Goal: Find specific page/section: Find specific page/section

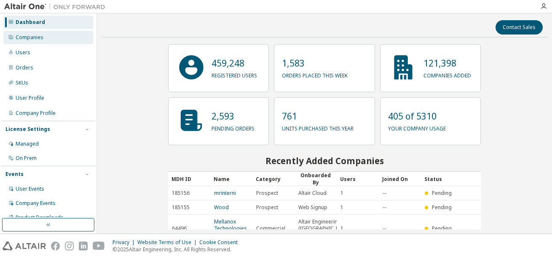
click at [62, 35] on div "Companies" at bounding box center [48, 37] width 90 height 13
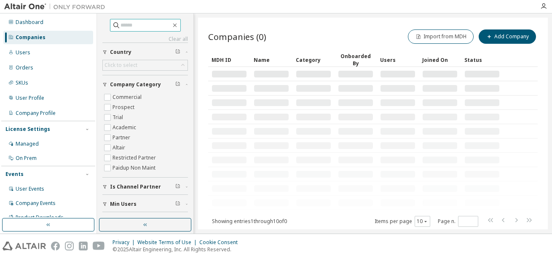
click at [134, 24] on input "text" at bounding box center [146, 25] width 51 height 8
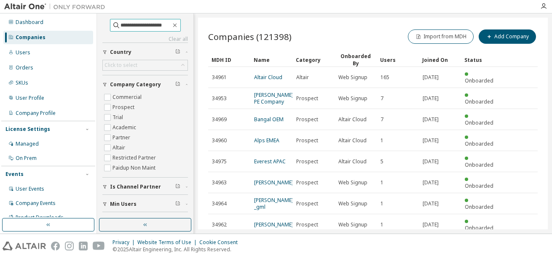
type input "**********"
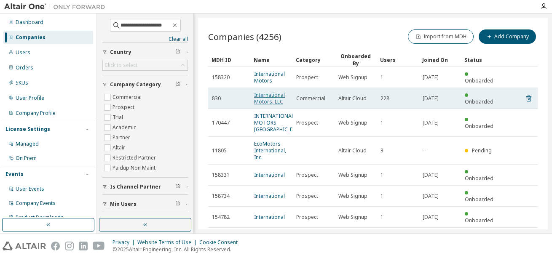
click at [266, 98] on link "International Motors, LLC" at bounding box center [269, 99] width 31 height 14
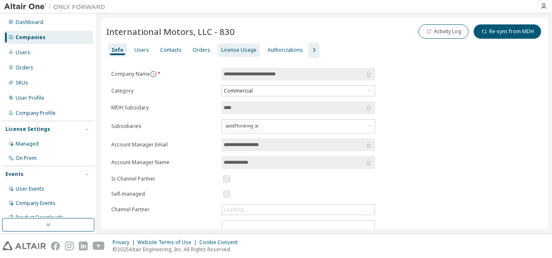
click at [229, 54] on div "License Usage" at bounding box center [239, 49] width 42 height 13
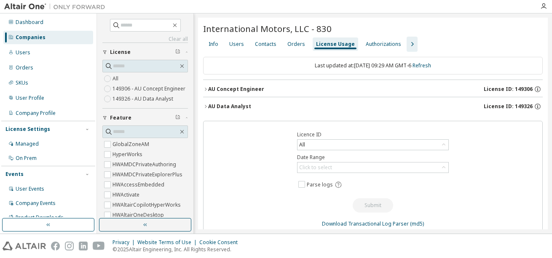
click at [204, 89] on icon "button" at bounding box center [205, 89] width 5 height 5
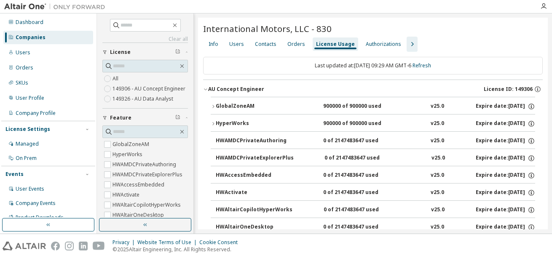
click at [206, 87] on icon "button" at bounding box center [205, 89] width 5 height 5
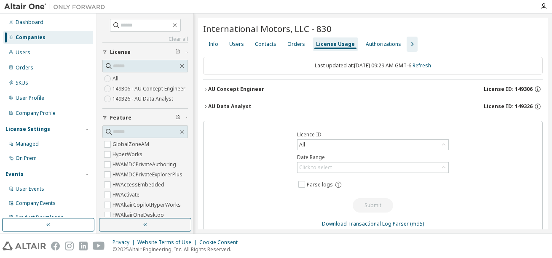
click at [407, 45] on icon "button" at bounding box center [412, 44] width 10 height 10
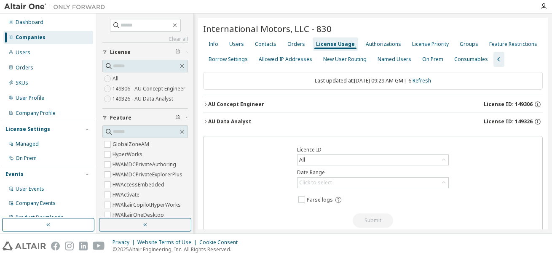
click at [333, 45] on div "License Usage" at bounding box center [335, 44] width 39 height 7
click at [206, 121] on icon "button" at bounding box center [206, 121] width 2 height 3
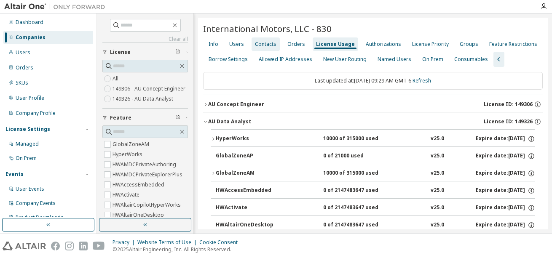
click at [264, 43] on div "Contacts" at bounding box center [266, 44] width 22 height 7
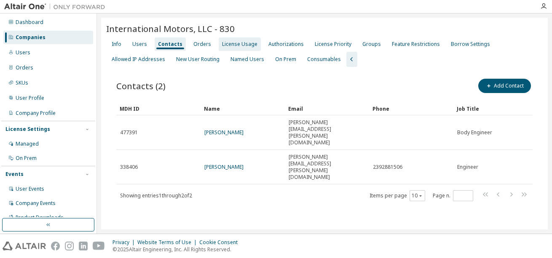
click at [225, 44] on div "License Usage" at bounding box center [239, 44] width 35 height 7
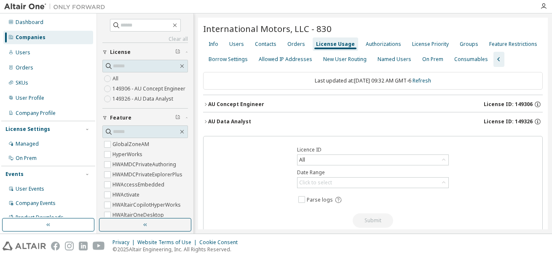
click at [205, 105] on icon "button" at bounding box center [205, 104] width 5 height 5
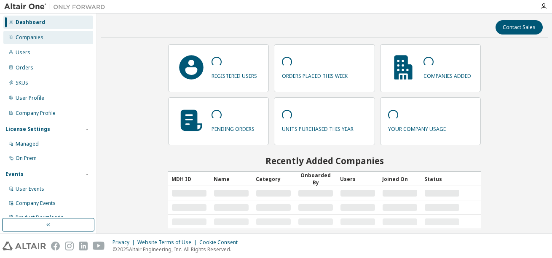
click at [33, 36] on div "Companies" at bounding box center [30, 37] width 28 height 7
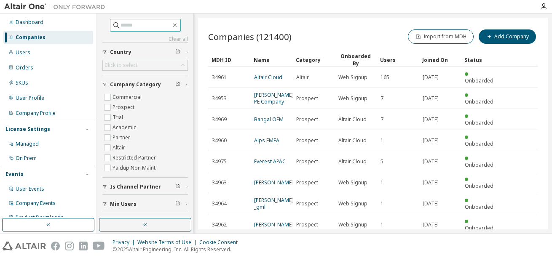
click at [142, 24] on input "text" at bounding box center [146, 25] width 51 height 8
paste input "******"
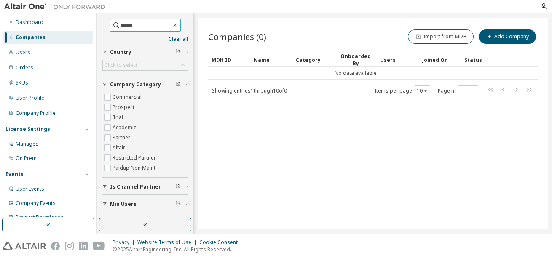
click at [156, 24] on input "******" at bounding box center [146, 25] width 51 height 8
type input "*"
type input "****"
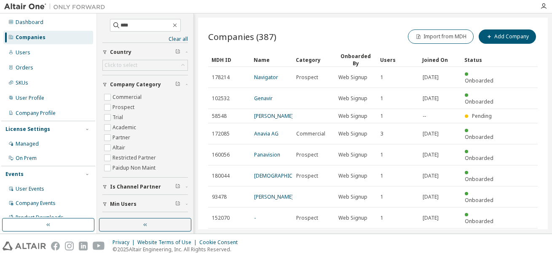
click at [511, 250] on tr "180316 Navis Consult Prospect Web Signup 1 [DATE] Onboarded" at bounding box center [373, 260] width 330 height 21
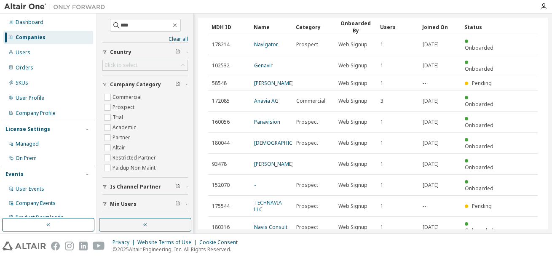
click at [511, 243] on icon "button" at bounding box center [516, 248] width 10 height 10
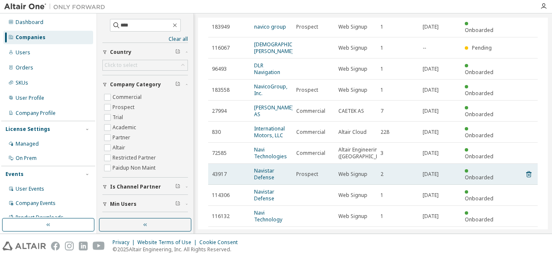
scroll to position [86, 0]
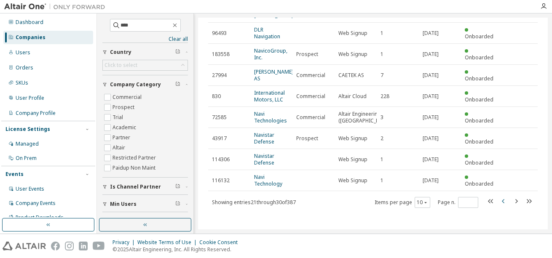
click at [499, 203] on icon "button" at bounding box center [504, 201] width 10 height 10
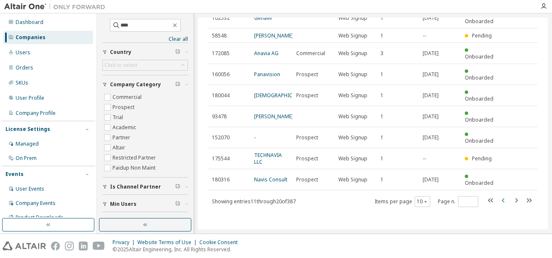
scroll to position [33, 0]
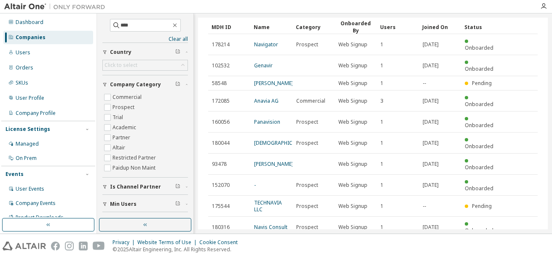
click at [499, 243] on icon "button" at bounding box center [504, 248] width 10 height 10
type input "*"
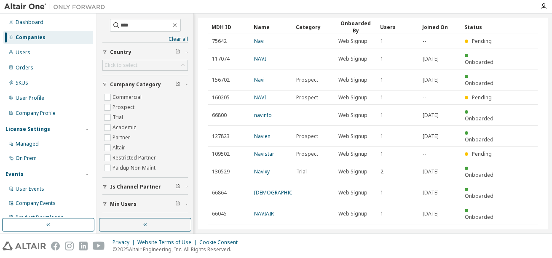
scroll to position [19, 0]
